Goal: Entertainment & Leisure: Consume media (video, audio)

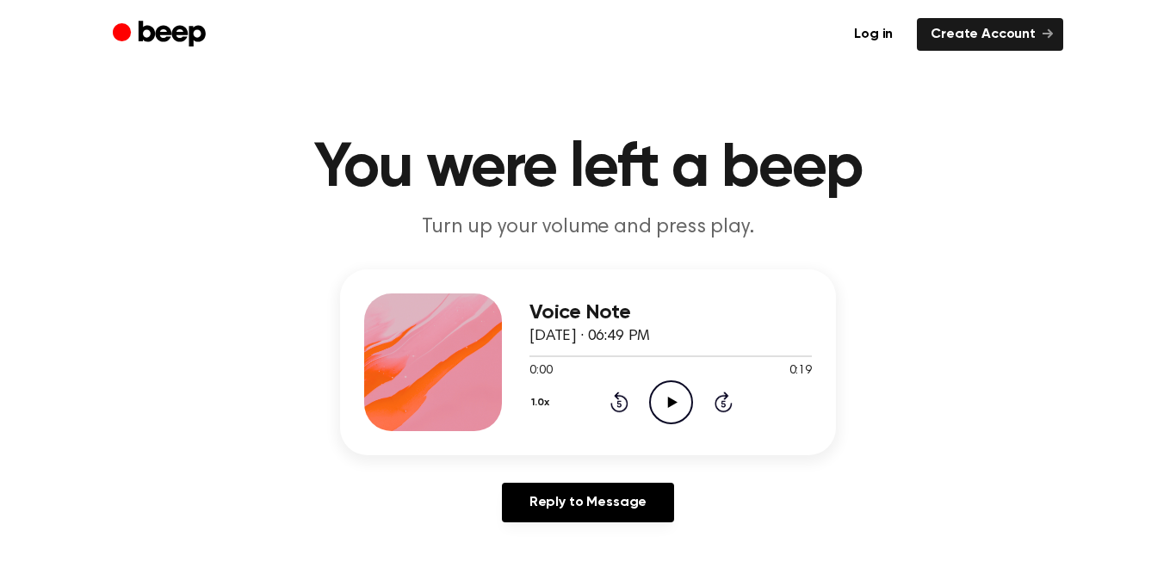
click at [669, 392] on icon "Play Audio" at bounding box center [671, 402] width 44 height 44
drag, startPoint x: 790, startPoint y: 356, endPoint x: 686, endPoint y: 367, distance: 104.6
click at [686, 367] on div "0:19 0:19 Your browser does not support the [object Object] element." at bounding box center [670, 365] width 282 height 32
click at [548, 353] on div at bounding box center [670, 356] width 282 height 14
drag, startPoint x: 548, startPoint y: 353, endPoint x: 582, endPoint y: 358, distance: 34.0
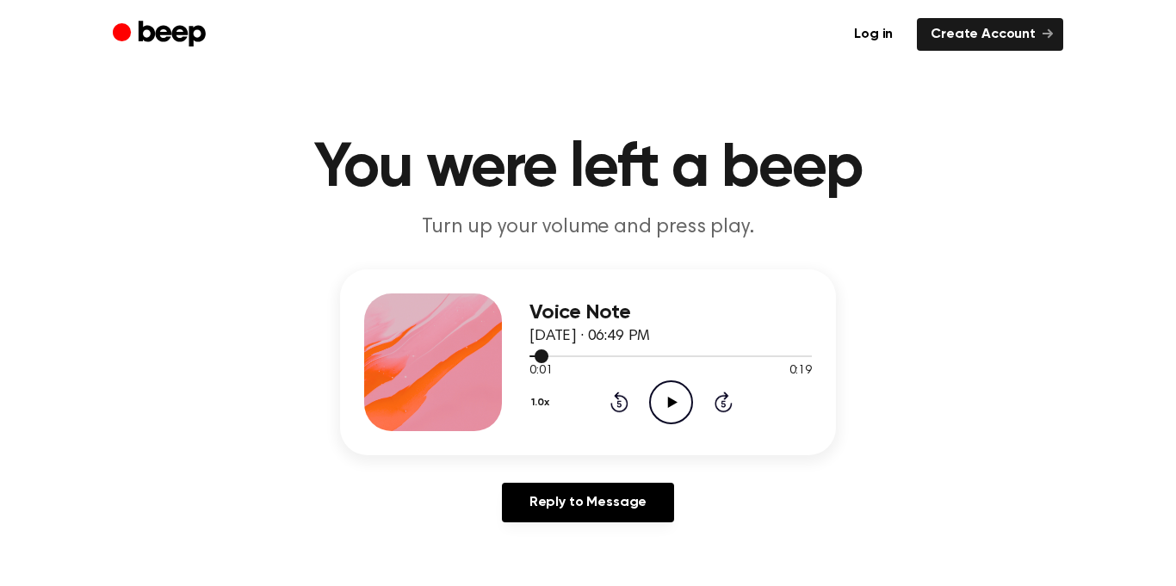
click at [582, 358] on div at bounding box center [670, 356] width 282 height 14
click at [688, 397] on icon "Play Audio" at bounding box center [671, 402] width 44 height 44
click at [726, 404] on icon "Skip 5 seconds" at bounding box center [722, 402] width 19 height 22
click at [725, 404] on icon "Skip 5 seconds" at bounding box center [722, 402] width 19 height 22
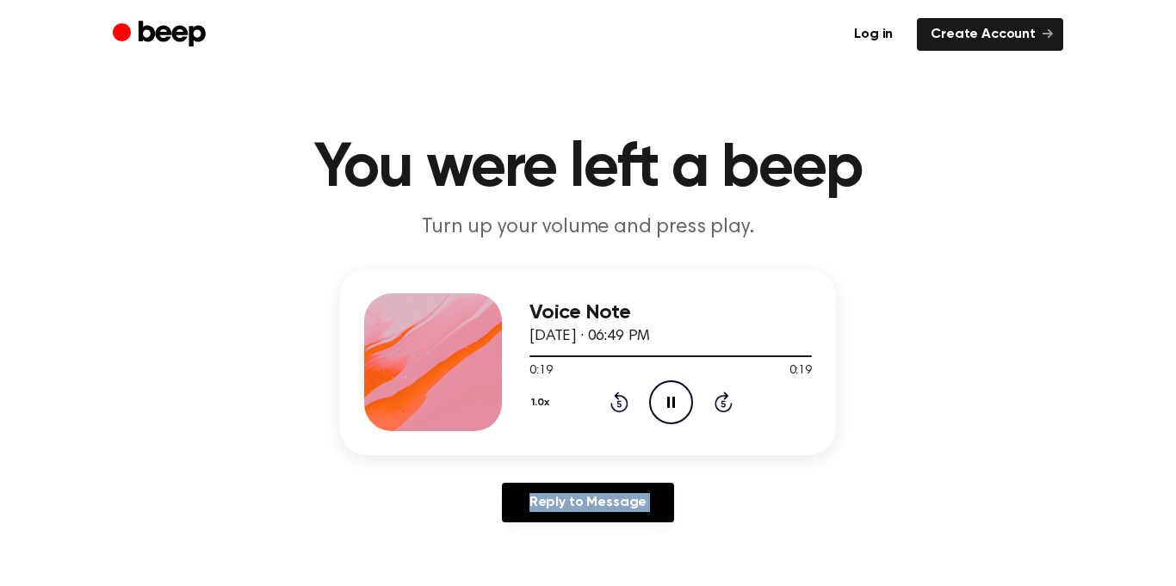
click at [725, 404] on icon "Skip 5 seconds" at bounding box center [722, 402] width 19 height 22
click at [601, 399] on div "1.0x Rewind 5 seconds Play Audio Skip 5 seconds" at bounding box center [670, 402] width 282 height 44
click at [611, 402] on icon "Rewind 5 seconds" at bounding box center [618, 402] width 19 height 22
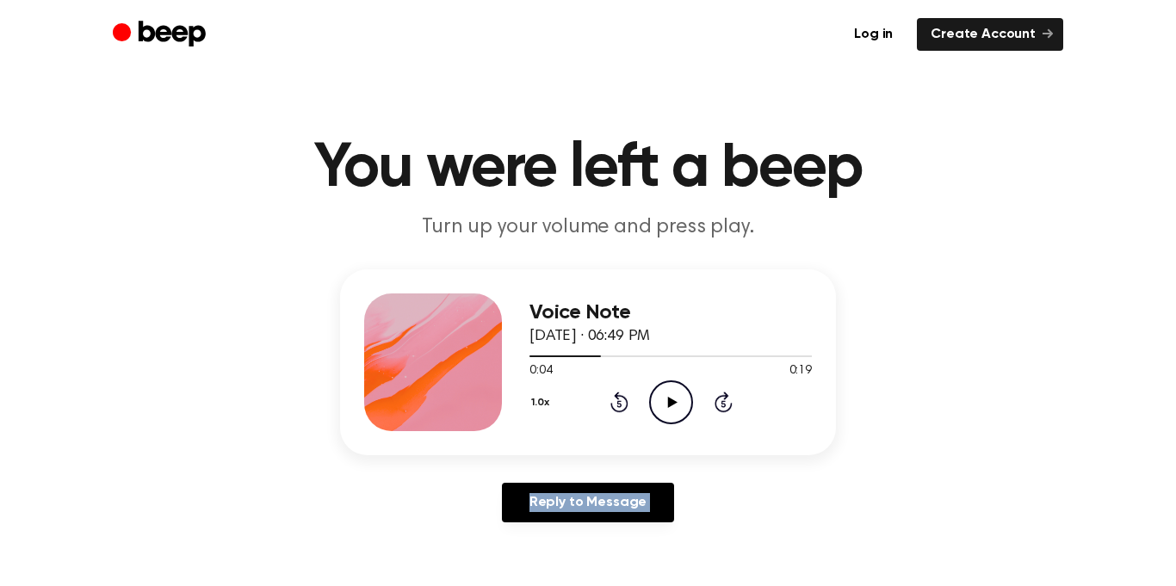
click at [677, 406] on icon "Play Audio" at bounding box center [671, 402] width 44 height 44
click at [599, 400] on div "1.0x Rewind 5 seconds Pause Audio Skip 5 seconds" at bounding box center [670, 402] width 282 height 44
click at [609, 402] on icon "Rewind 5 seconds" at bounding box center [618, 402] width 19 height 22
click at [716, 400] on icon at bounding box center [723, 402] width 18 height 21
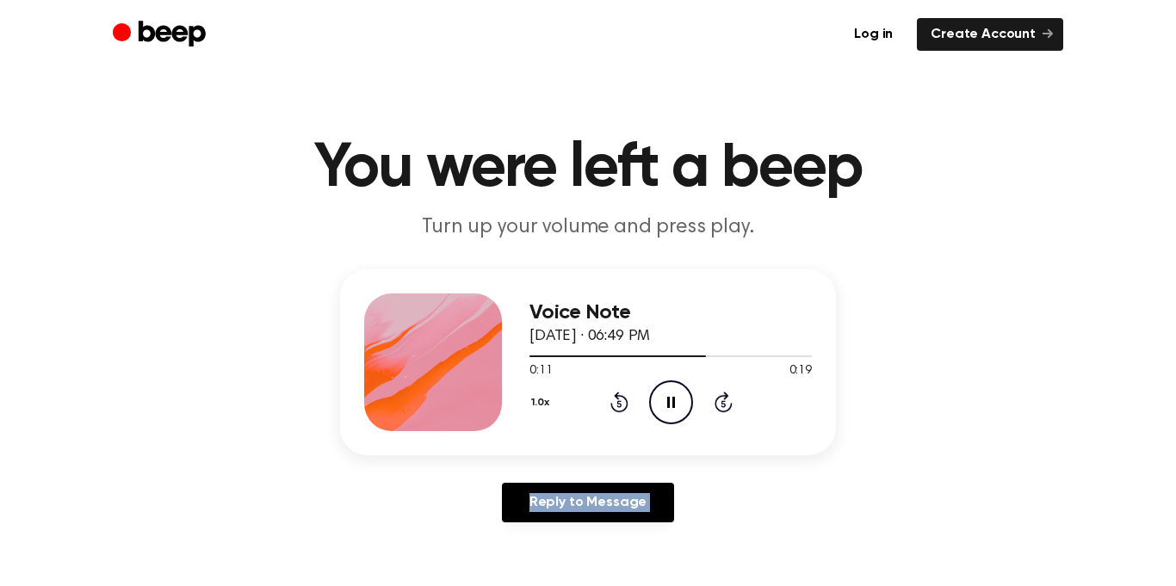
click at [716, 400] on icon at bounding box center [723, 402] width 18 height 21
click at [667, 385] on icon "Play Audio" at bounding box center [671, 402] width 44 height 44
click at [690, 395] on circle at bounding box center [671, 402] width 42 height 42
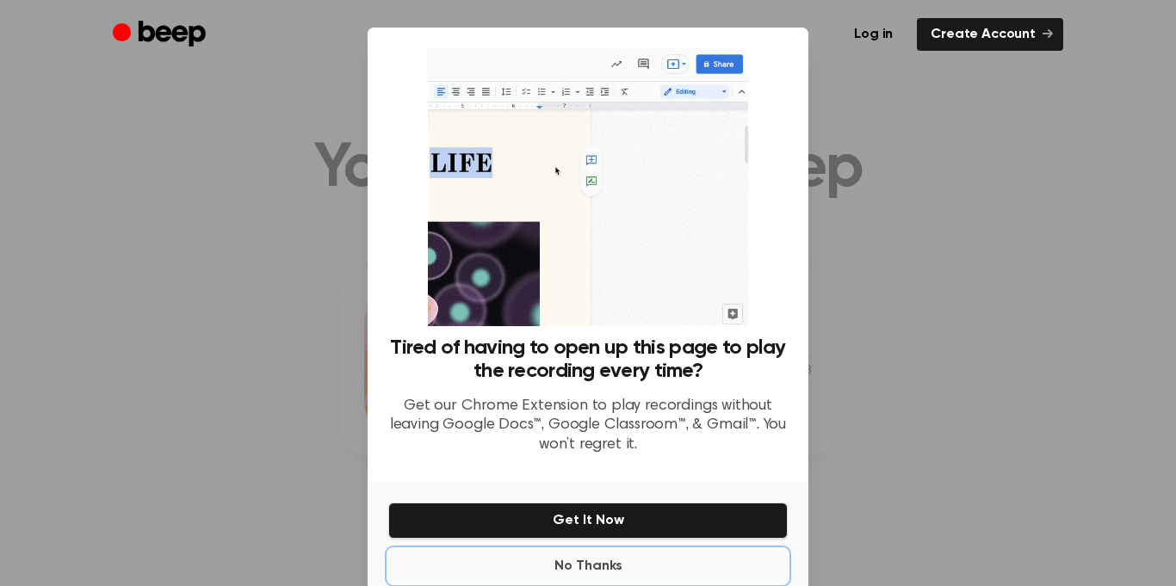
click at [571, 569] on button "No Thanks" at bounding box center [587, 566] width 399 height 34
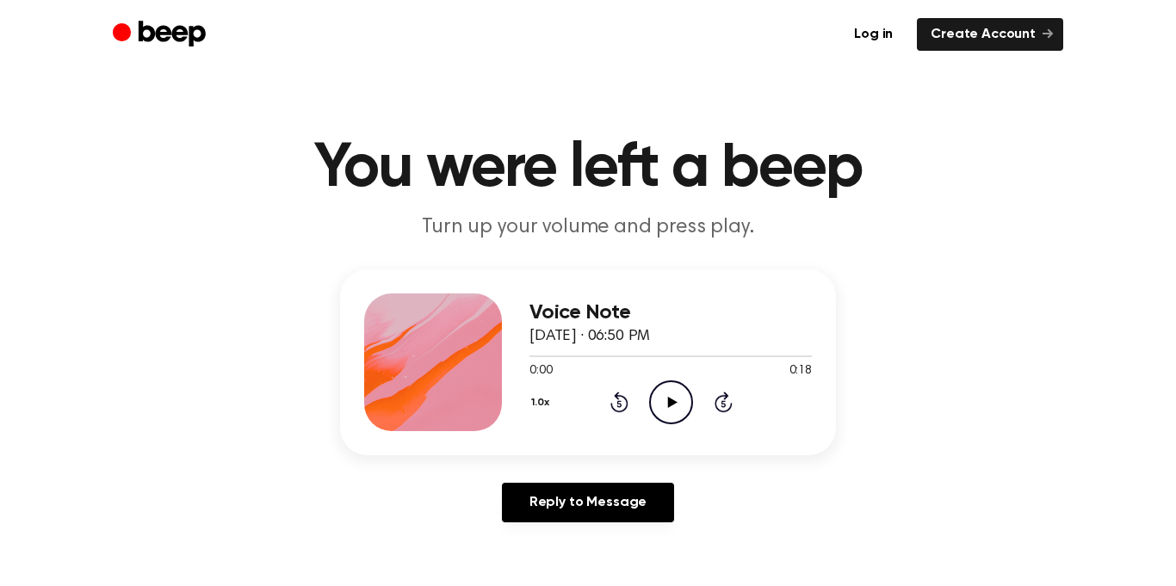
click at [680, 378] on div "0:00 0:18" at bounding box center [670, 371] width 282 height 18
click at [664, 398] on icon "Play Audio" at bounding box center [671, 402] width 44 height 44
click at [664, 398] on icon "Pause Audio" at bounding box center [671, 402] width 44 height 44
click at [664, 398] on icon "Play Audio" at bounding box center [671, 402] width 44 height 44
click at [664, 398] on icon "Pause Audio" at bounding box center [671, 402] width 44 height 44
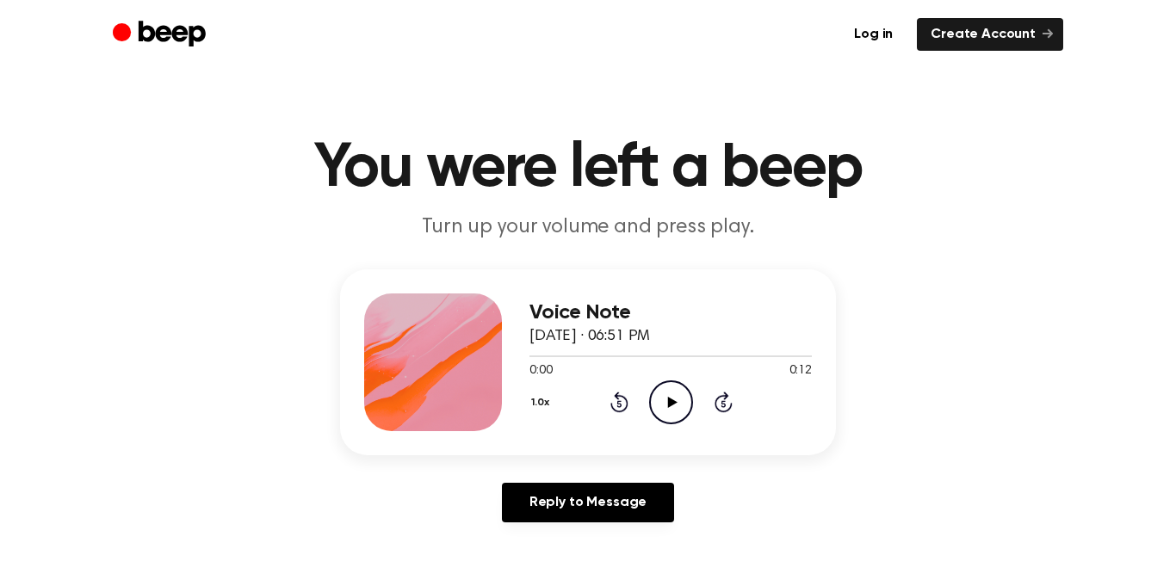
click at [667, 407] on icon at bounding box center [671, 402] width 9 height 11
click at [628, 392] on div "1.0x Rewind 5 seconds Play Audio Skip 5 seconds" at bounding box center [670, 402] width 282 height 44
click at [620, 402] on icon "Rewind 5 seconds" at bounding box center [618, 402] width 19 height 22
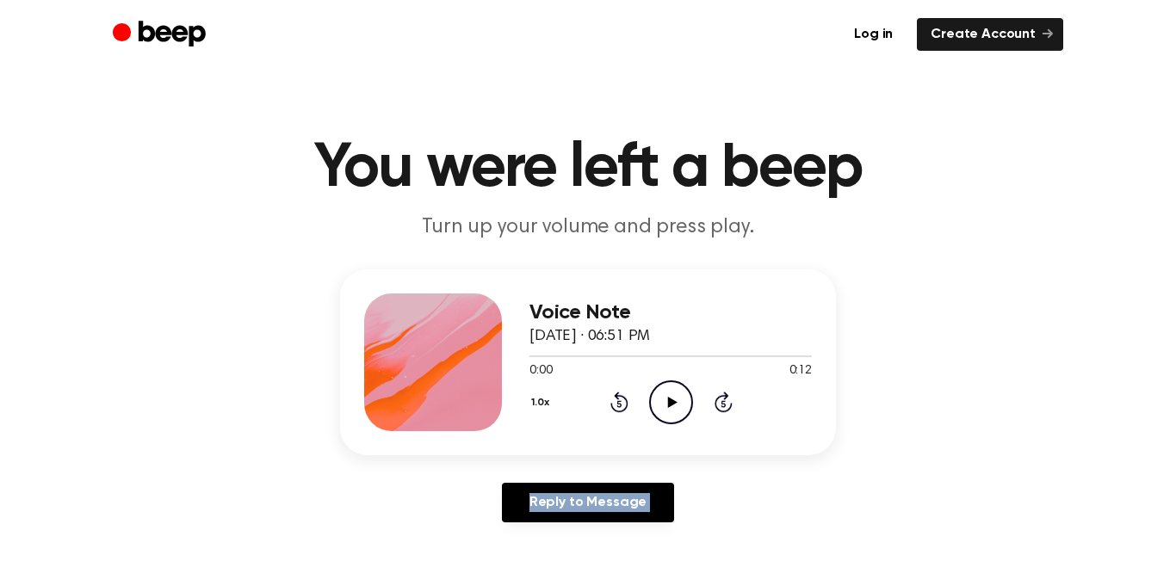
click at [620, 402] on icon "Rewind 5 seconds" at bounding box center [618, 402] width 19 height 22
click at [667, 405] on icon "Play Audio" at bounding box center [671, 402] width 44 height 44
click at [667, 405] on icon at bounding box center [671, 402] width 8 height 11
click at [614, 401] on icon "Rewind 5 seconds" at bounding box center [618, 402] width 19 height 22
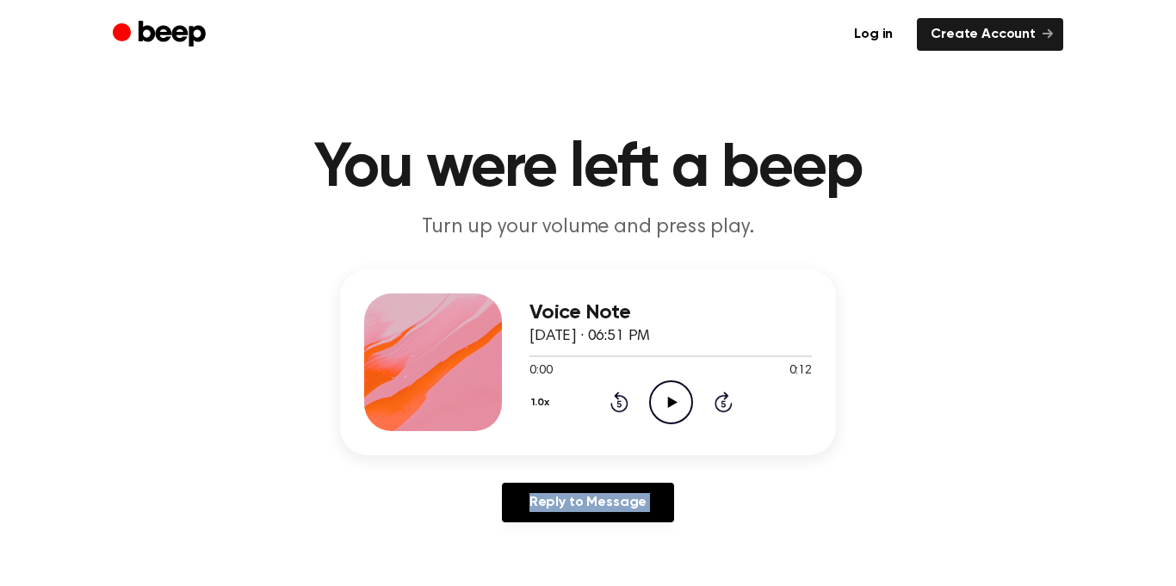
click at [614, 401] on icon "Rewind 5 seconds" at bounding box center [618, 402] width 19 height 22
click at [670, 387] on icon "Play Audio" at bounding box center [671, 402] width 44 height 44
click at [669, 401] on icon "Pause Audio" at bounding box center [671, 402] width 44 height 44
